Goal: Information Seeking & Learning: Understand process/instructions

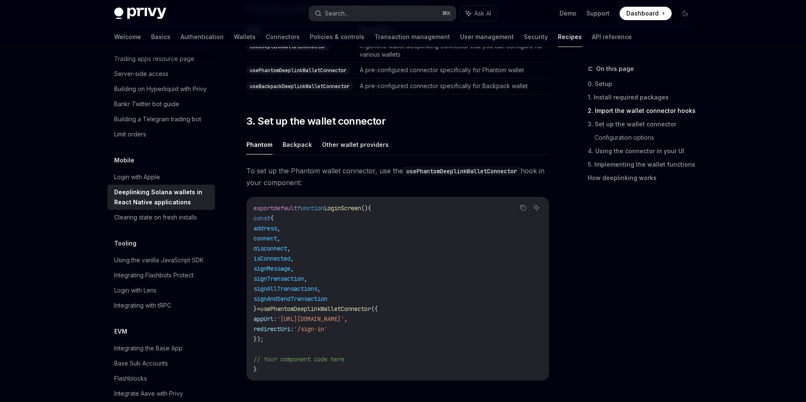
scroll to position [189, 0]
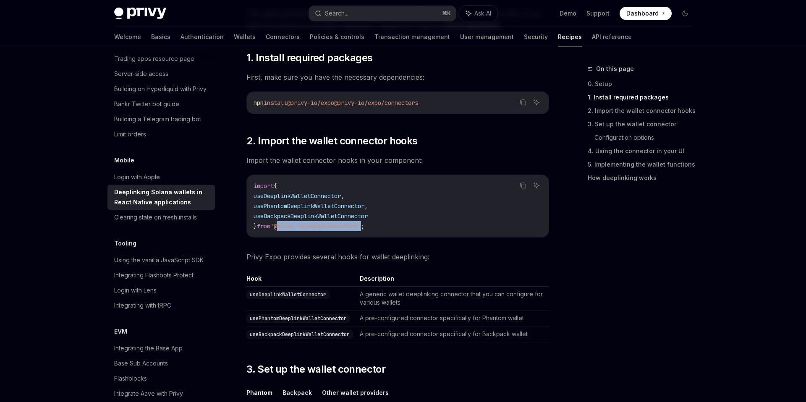
drag, startPoint x: 282, startPoint y: 228, endPoint x: 369, endPoint y: 227, distance: 86.5
click at [361, 227] on span "'@privy-io/expo/connectors'" at bounding box center [315, 227] width 91 height 8
copy span "@privy-io/expo/connectors"
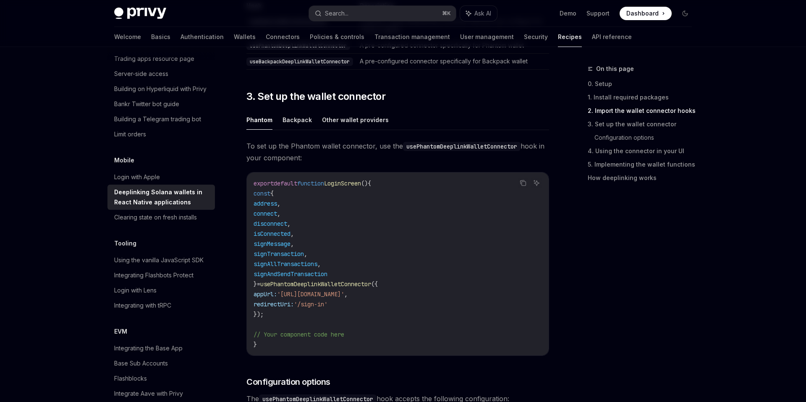
scroll to position [403, 0]
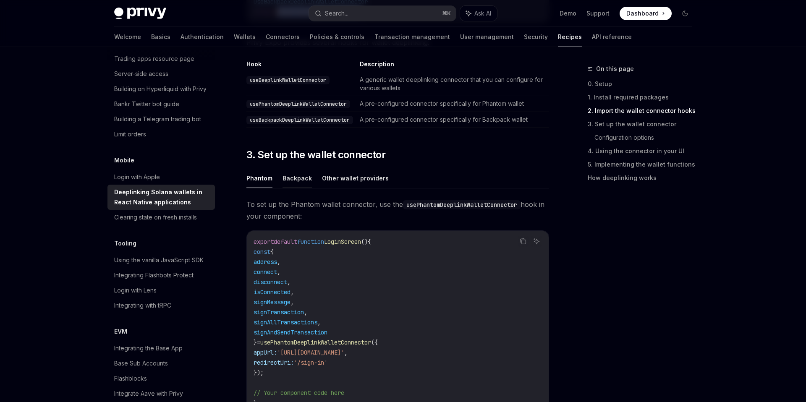
click at [297, 179] on button "Backpack" at bounding box center [297, 178] width 29 height 20
click at [338, 179] on button "Other wallet providers" at bounding box center [355, 178] width 67 height 20
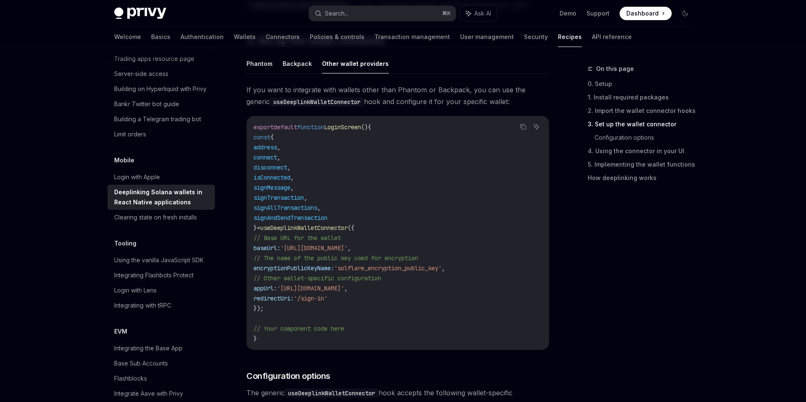
scroll to position [491, 0]
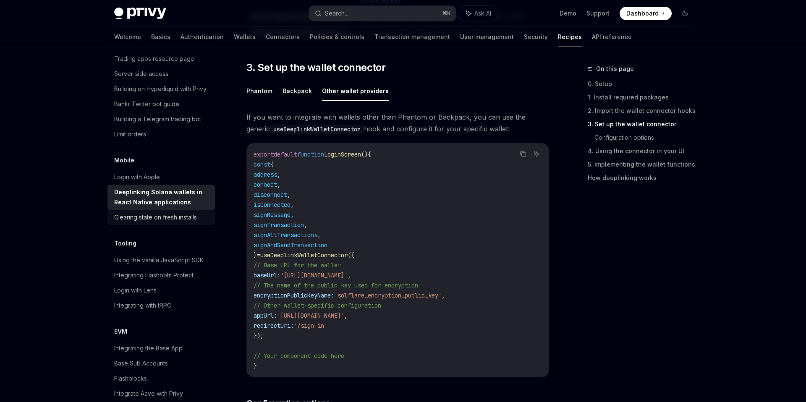
click at [170, 212] on div "Clearing state on fresh installs" at bounding box center [155, 217] width 83 height 10
type textarea "*"
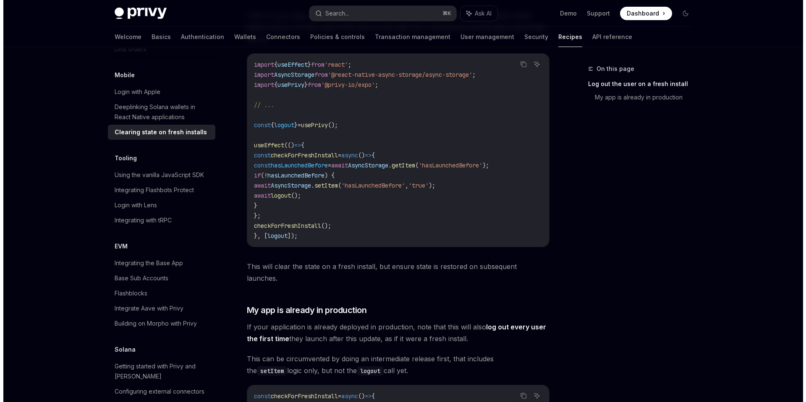
scroll to position [923, 0]
